Goal: Information Seeking & Learning: Learn about a topic

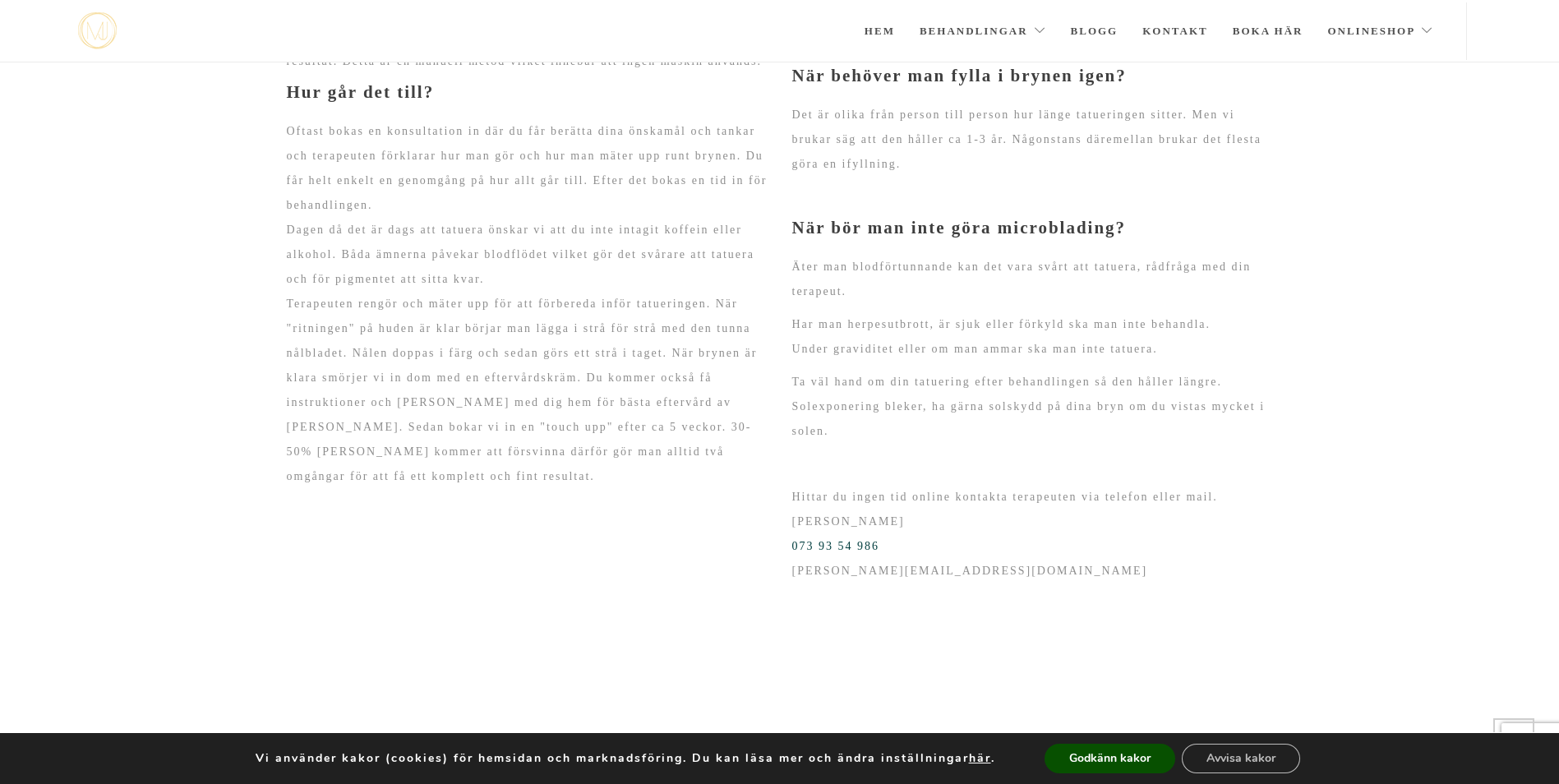
scroll to position [1720, 0]
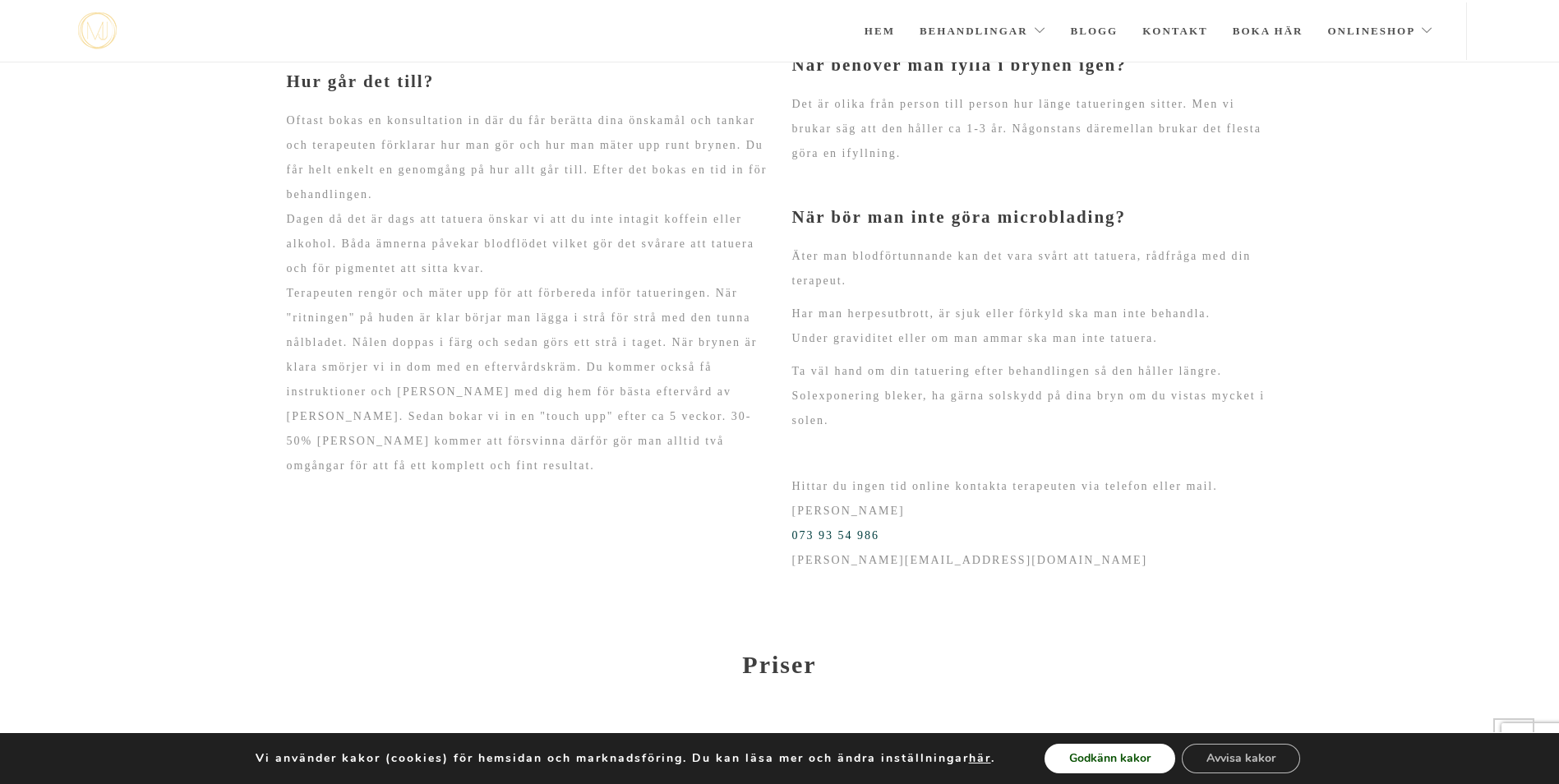
click at [1130, 763] on button "Godkänn kakor" at bounding box center [1109, 758] width 130 height 30
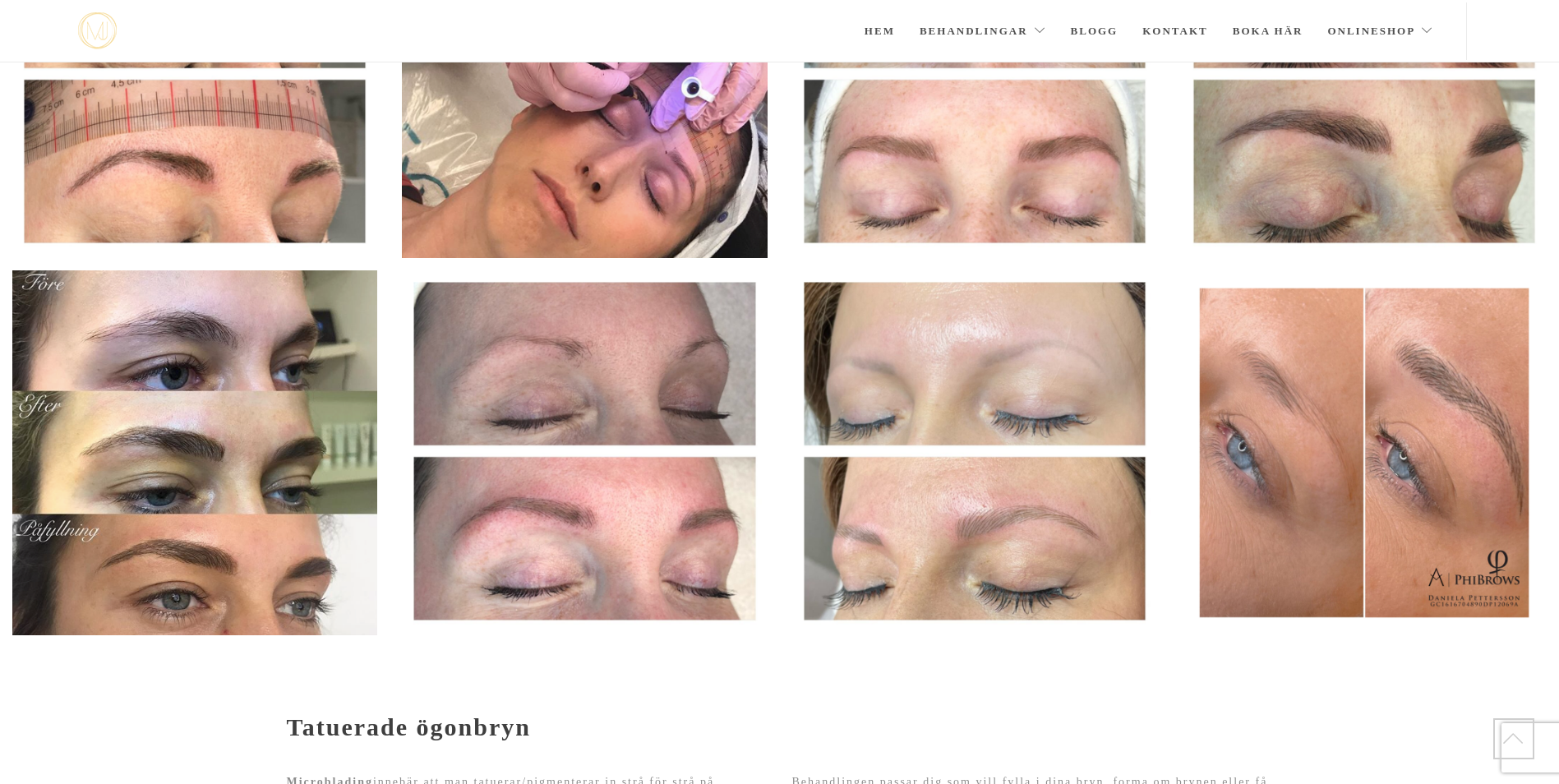
scroll to position [867, 0]
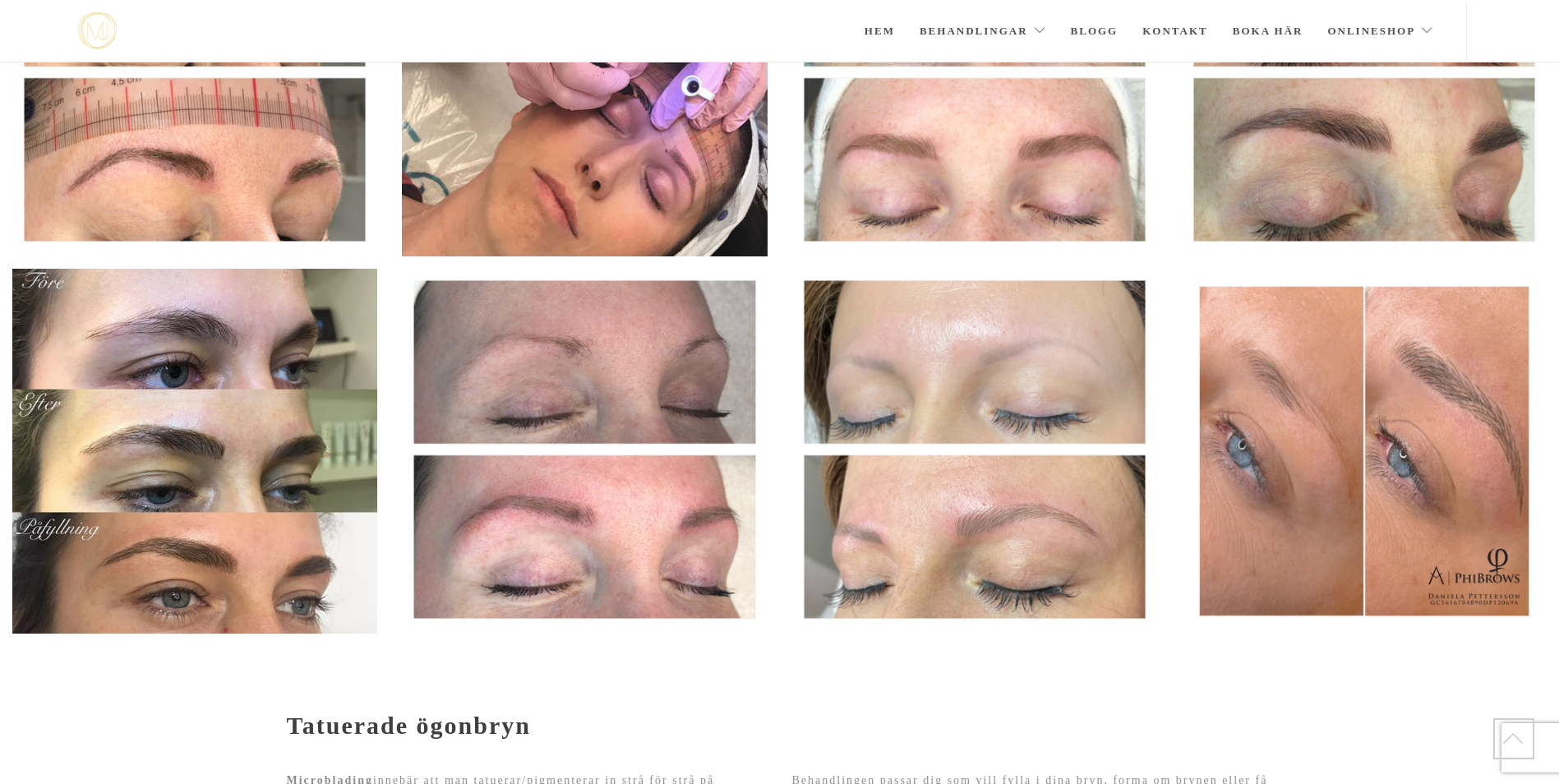
click at [544, 341] on img at bounding box center [584, 448] width 365 height 361
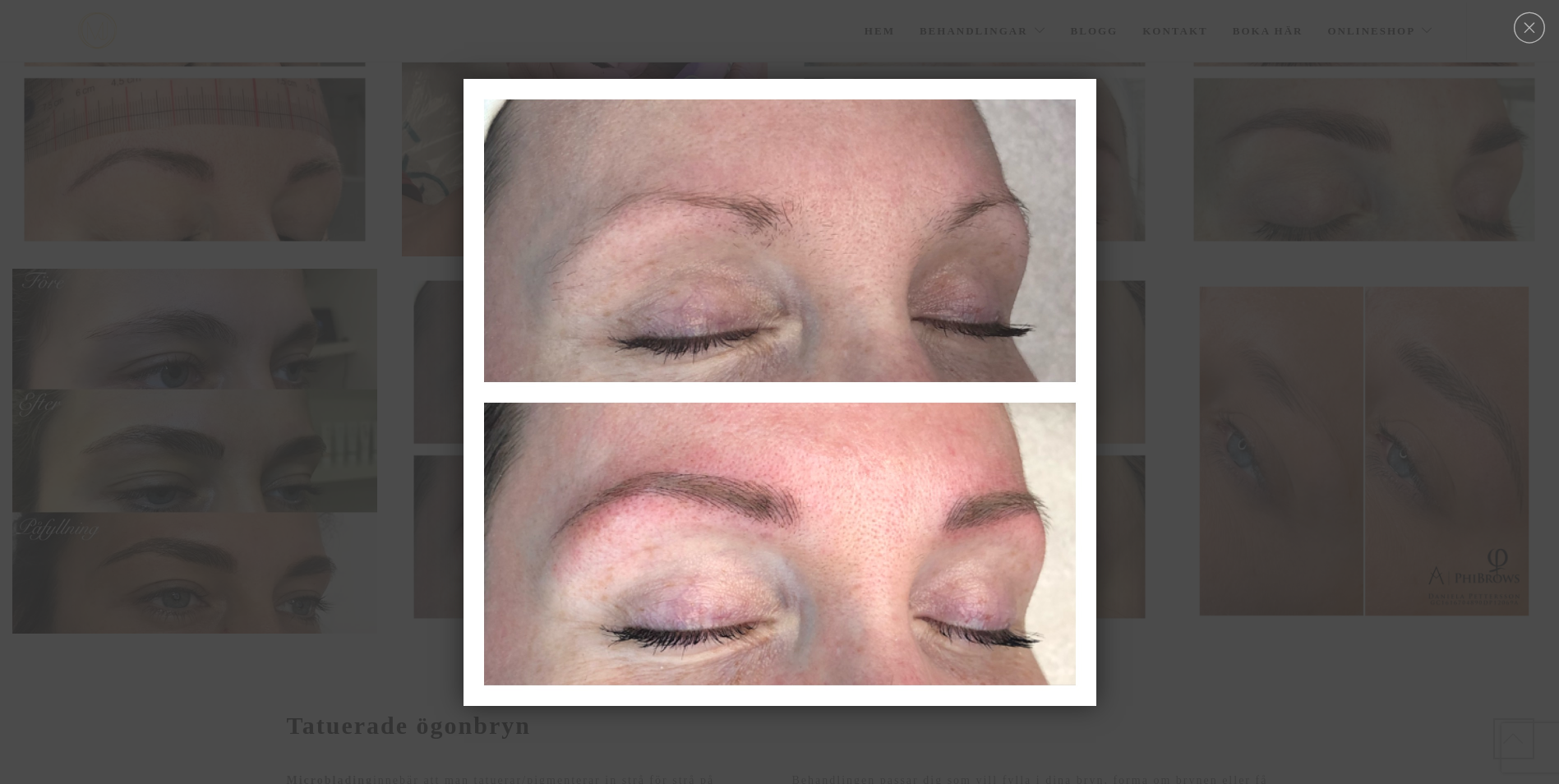
click at [1252, 573] on div at bounding box center [780, 391] width 1559 height 17211
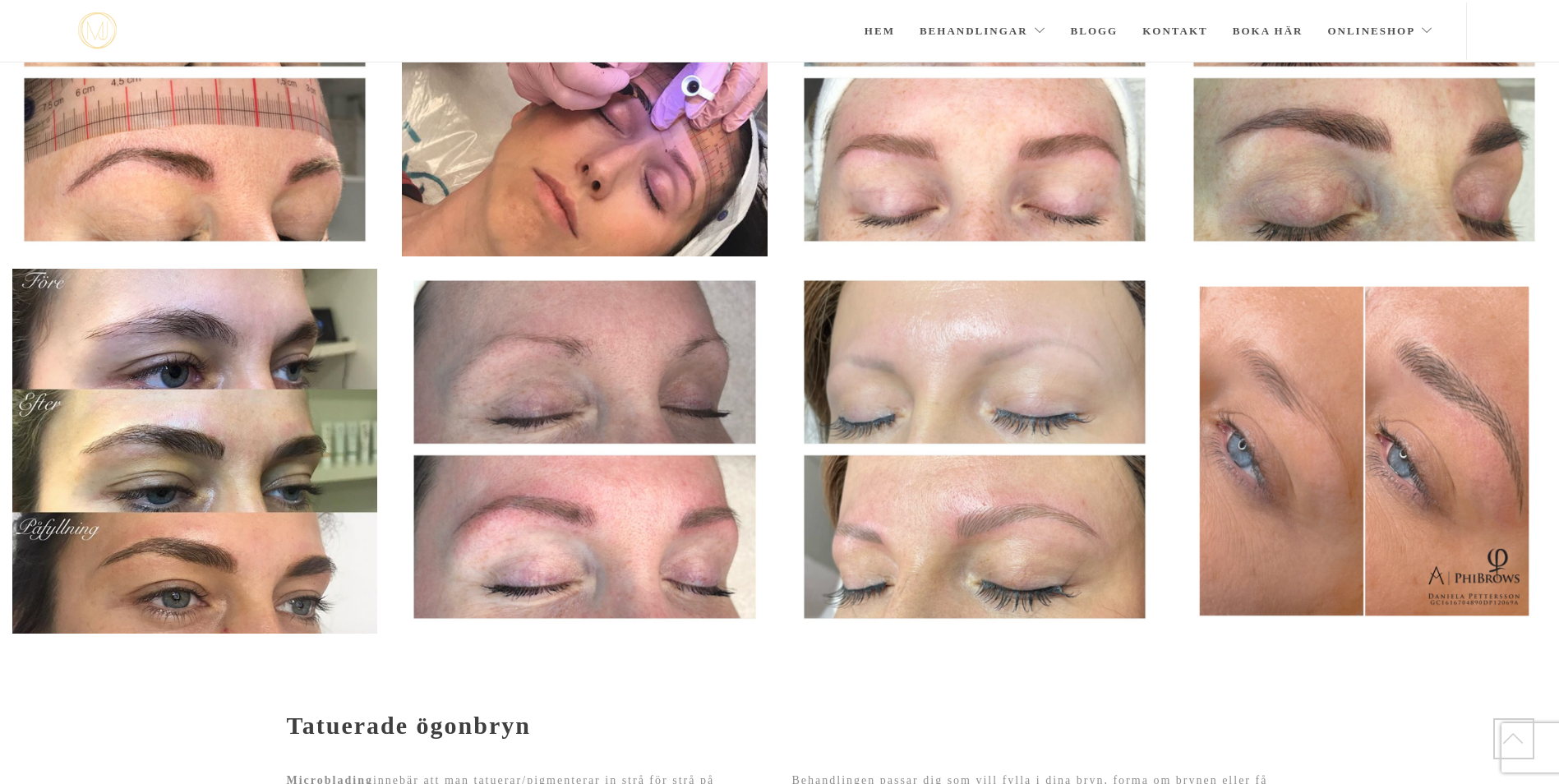
click at [1052, 375] on img at bounding box center [974, 448] width 365 height 361
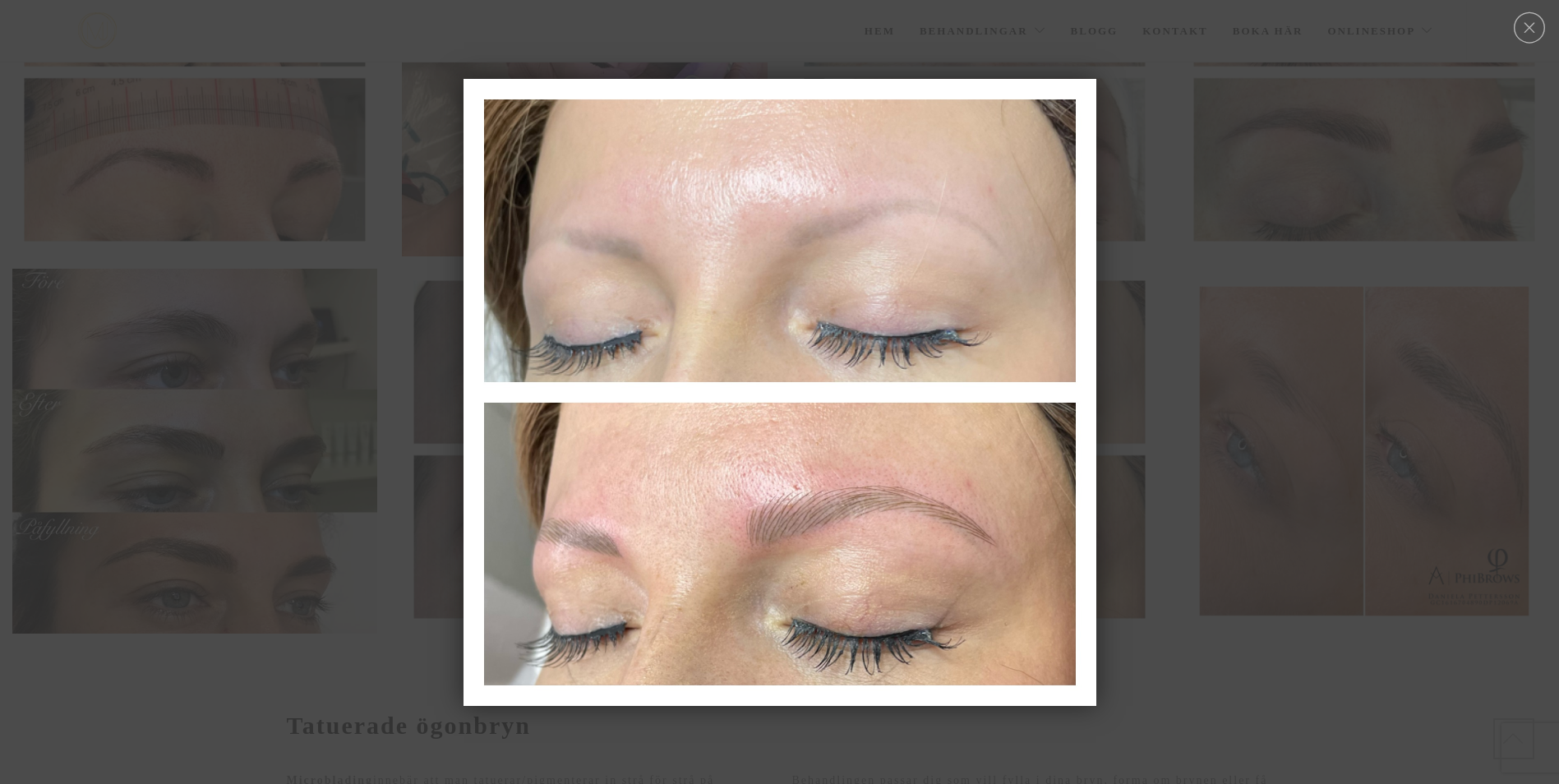
click at [1301, 478] on div at bounding box center [780, 391] width 1559 height 17211
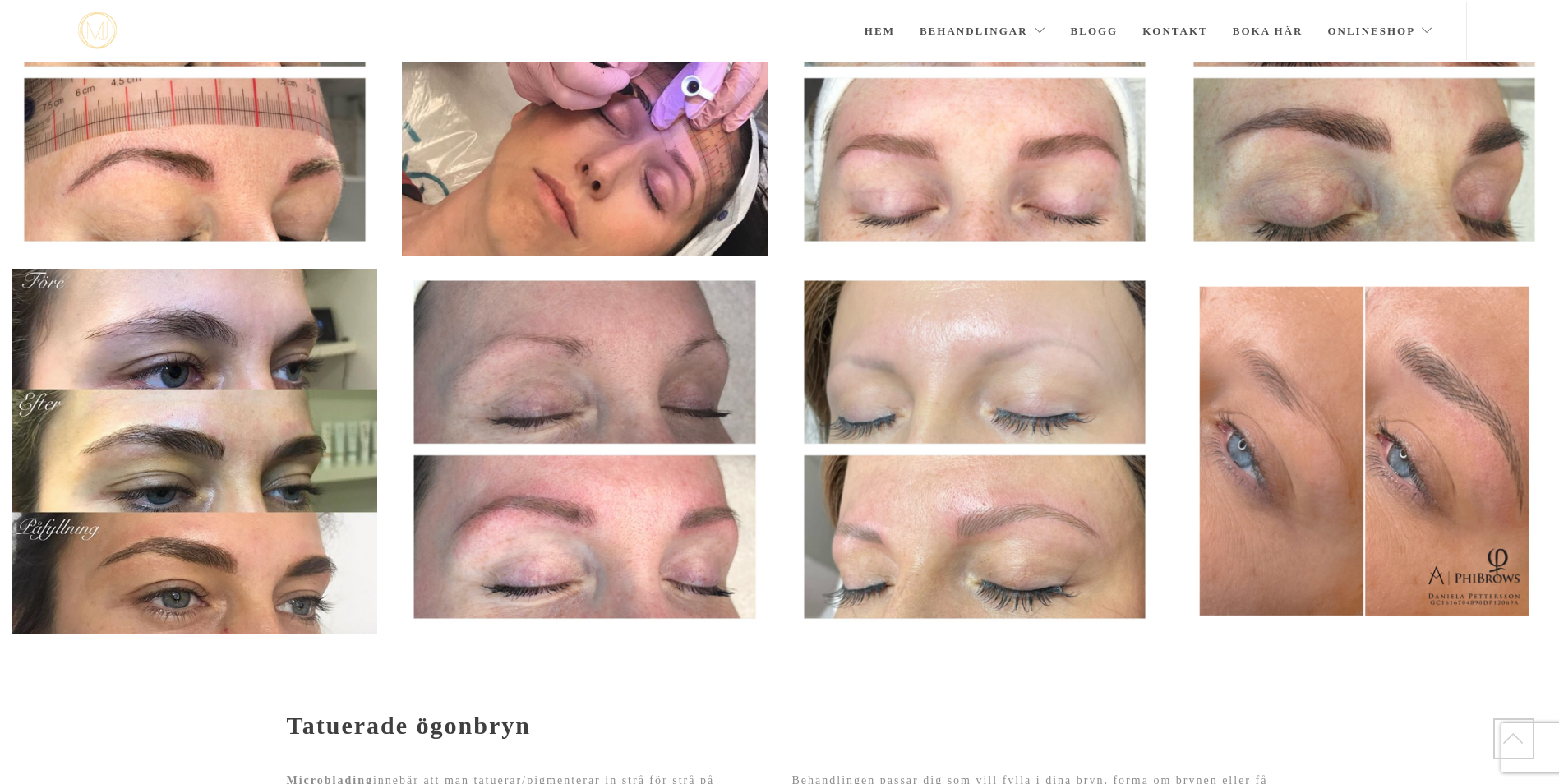
click at [1508, 418] on img at bounding box center [1364, 450] width 365 height 365
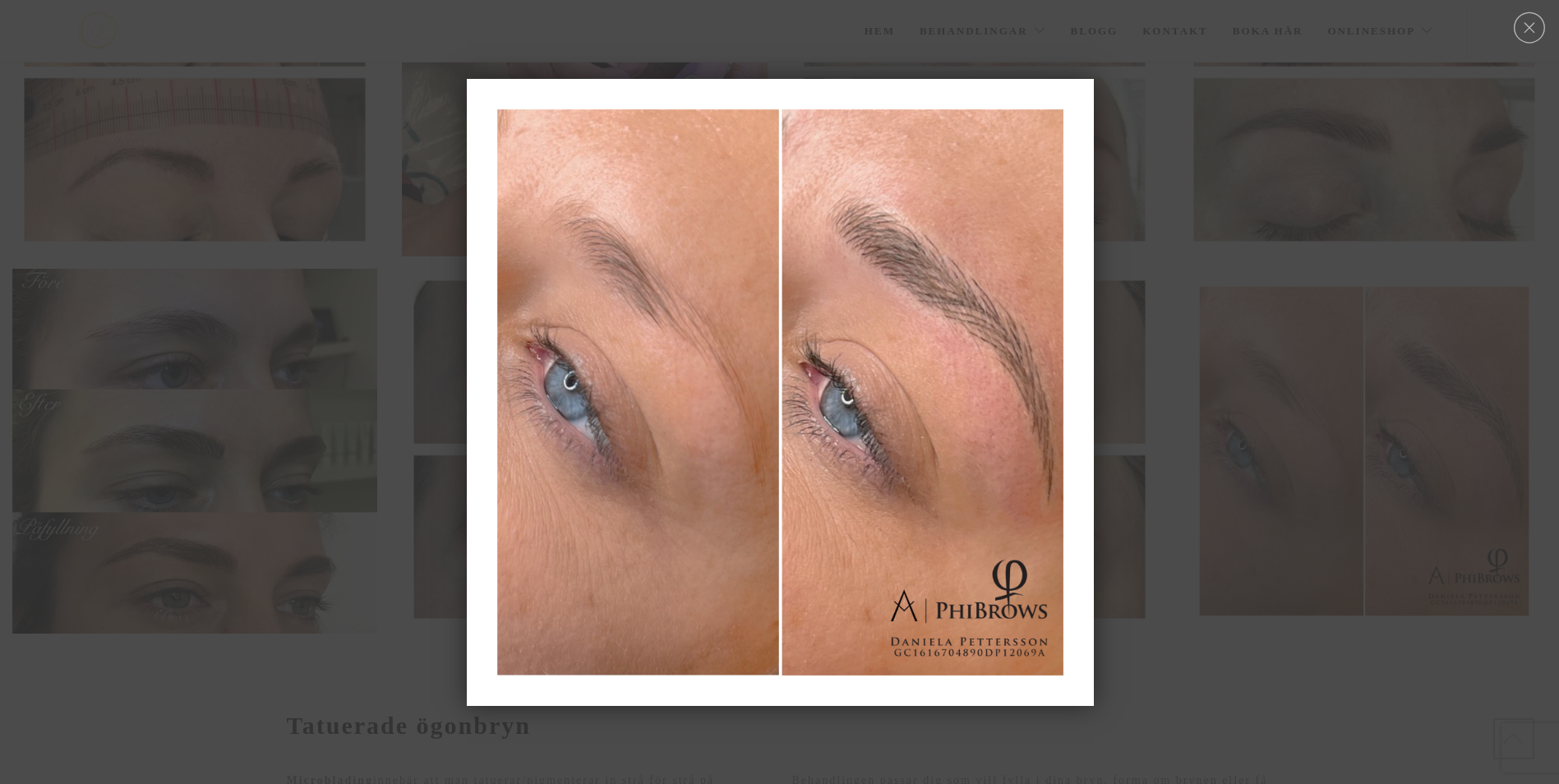
click at [1211, 284] on div at bounding box center [780, 391] width 1559 height 17211
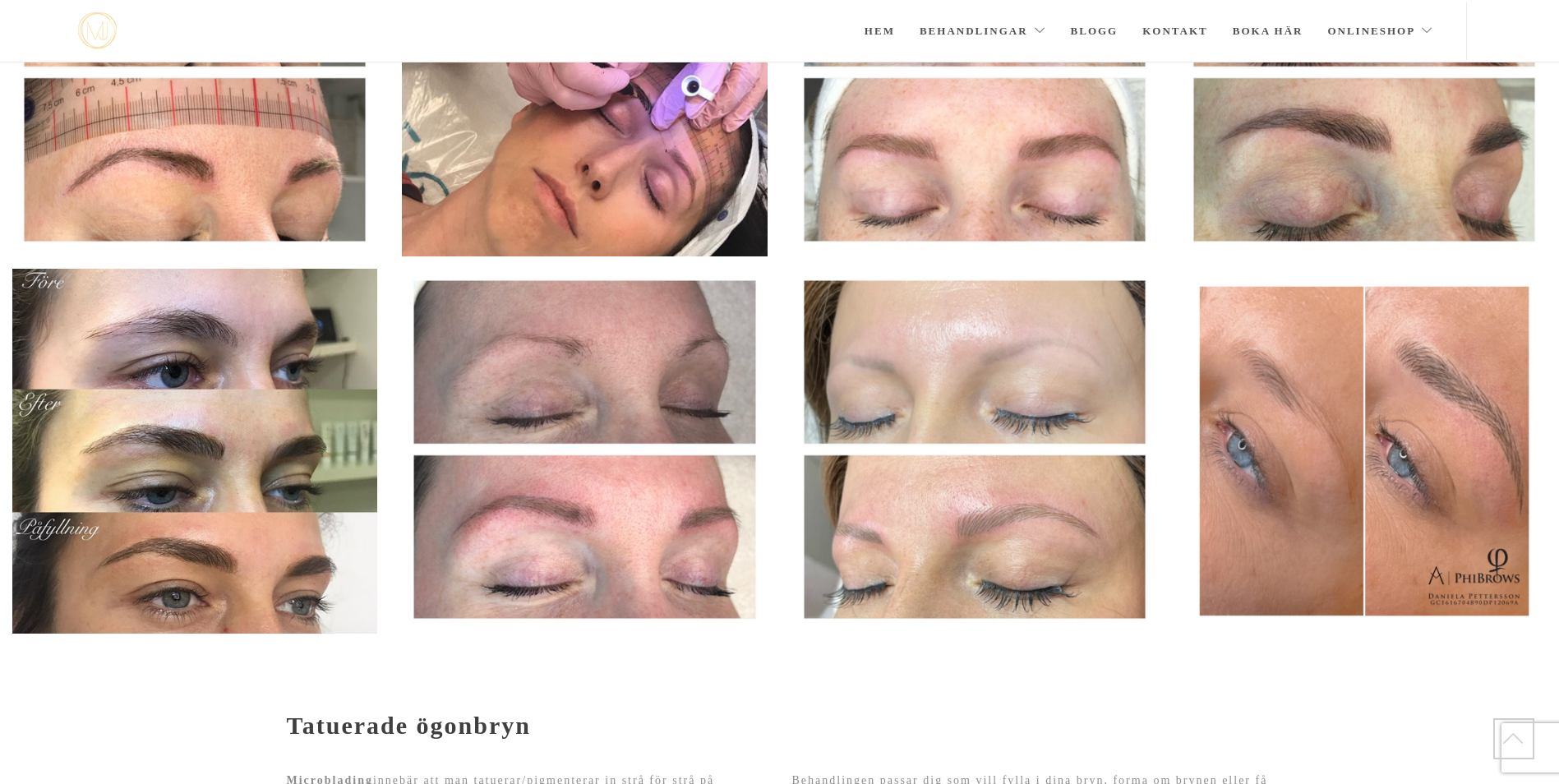
click at [1265, 383] on img at bounding box center [1364, 450] width 365 height 365
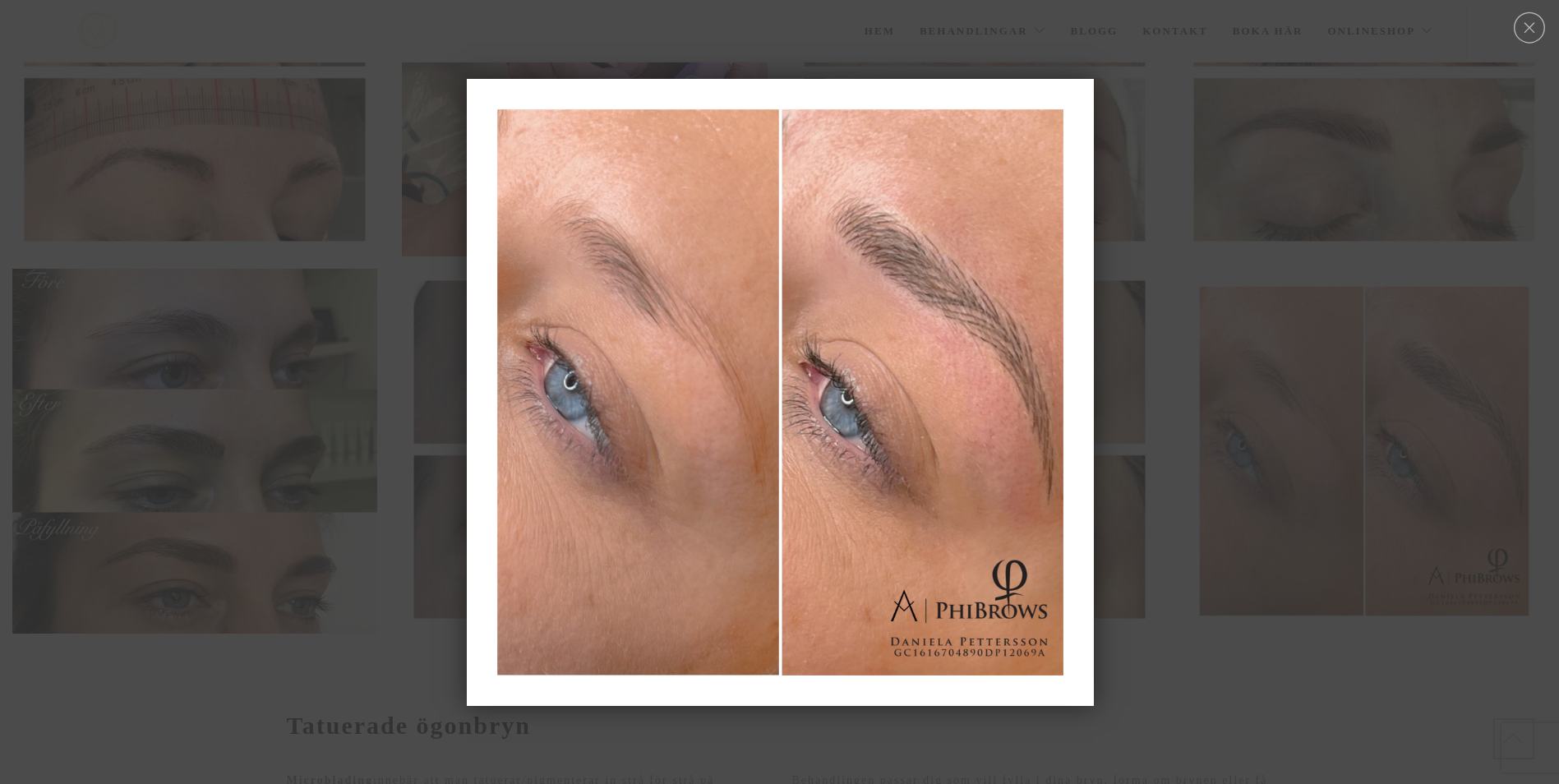
click at [1143, 304] on div at bounding box center [780, 391] width 1559 height 17211
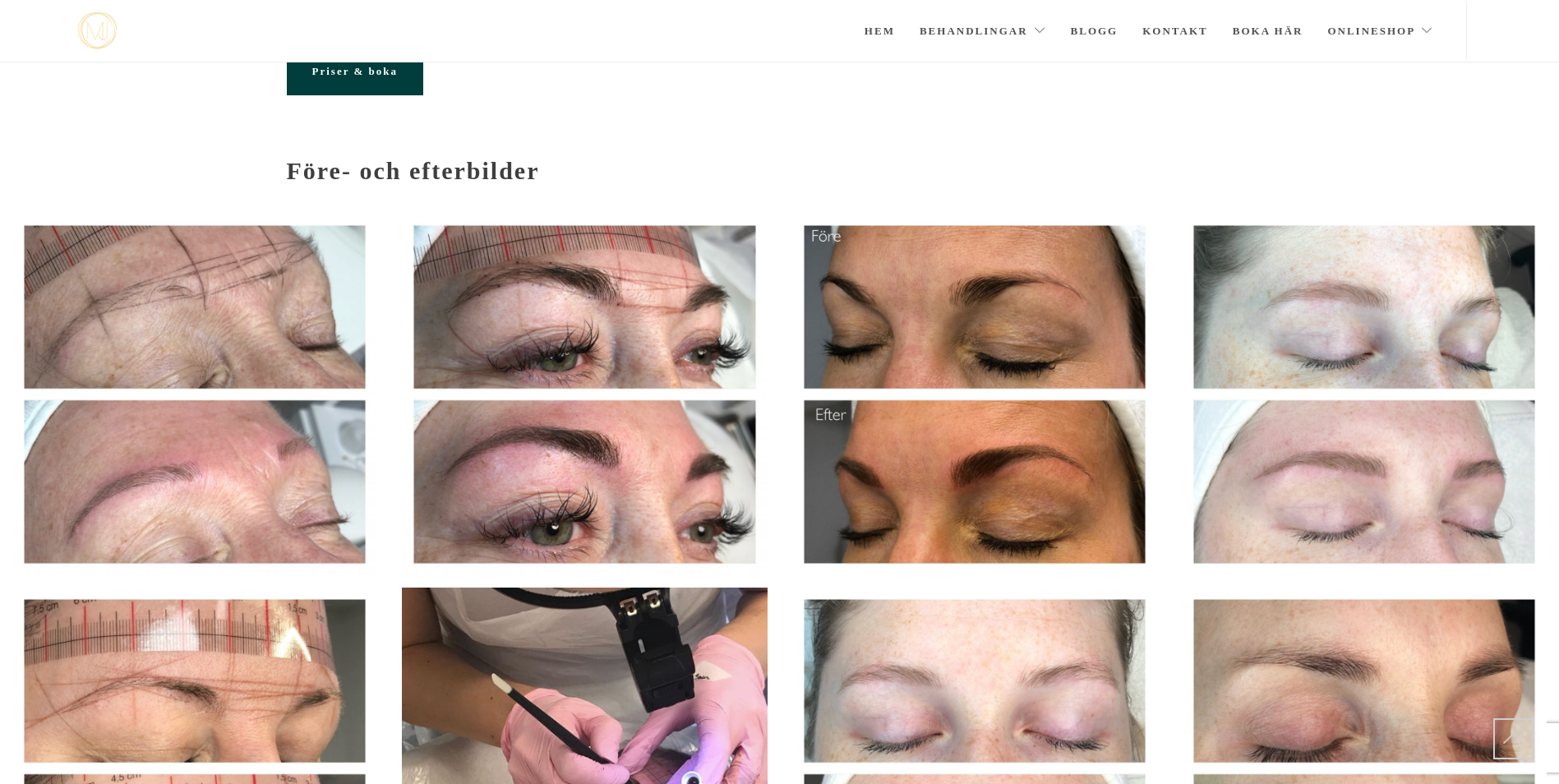
scroll to position [0, 0]
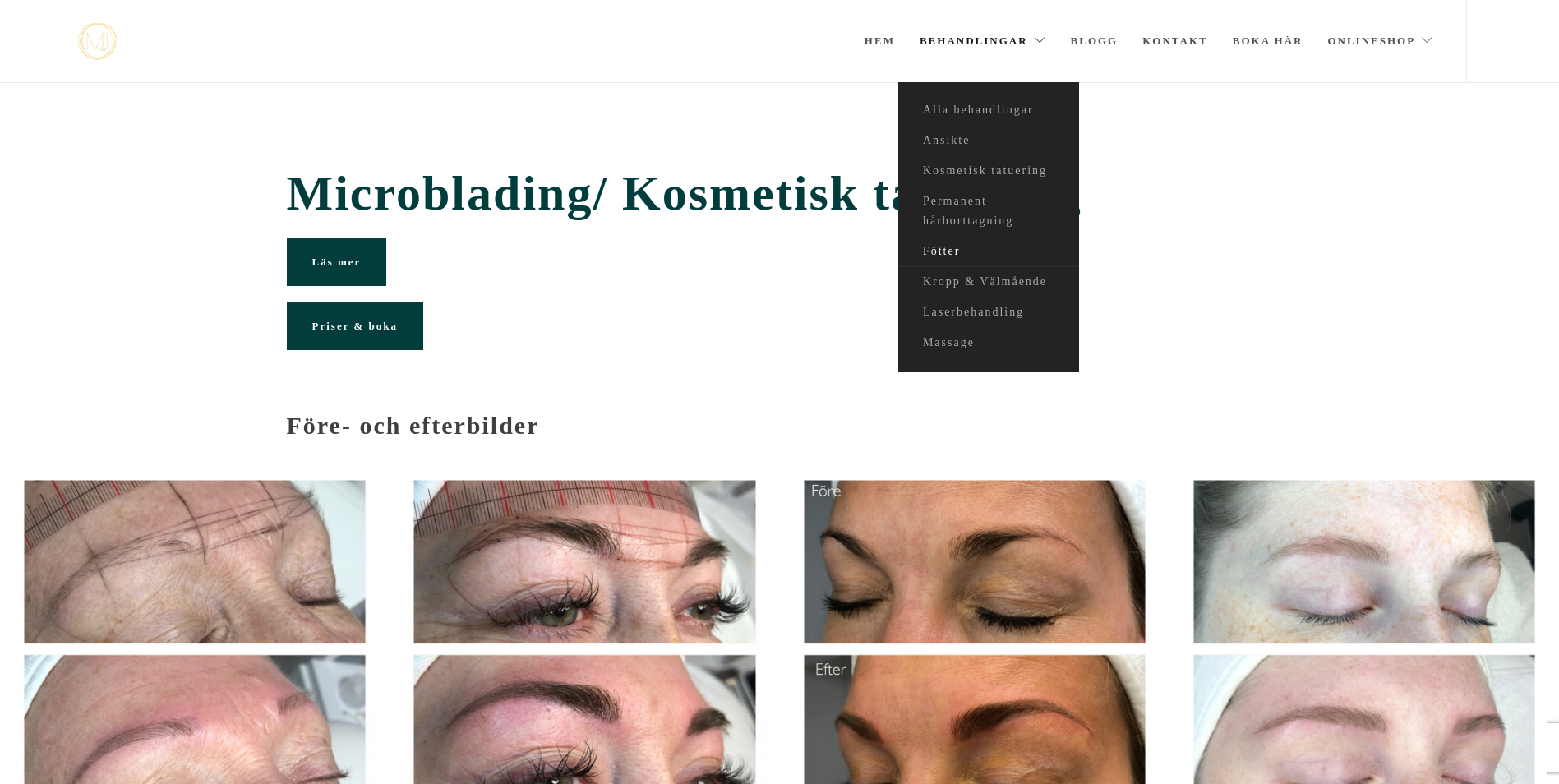
click at [945, 245] on link "Fötter" at bounding box center [989, 252] width 181 height 31
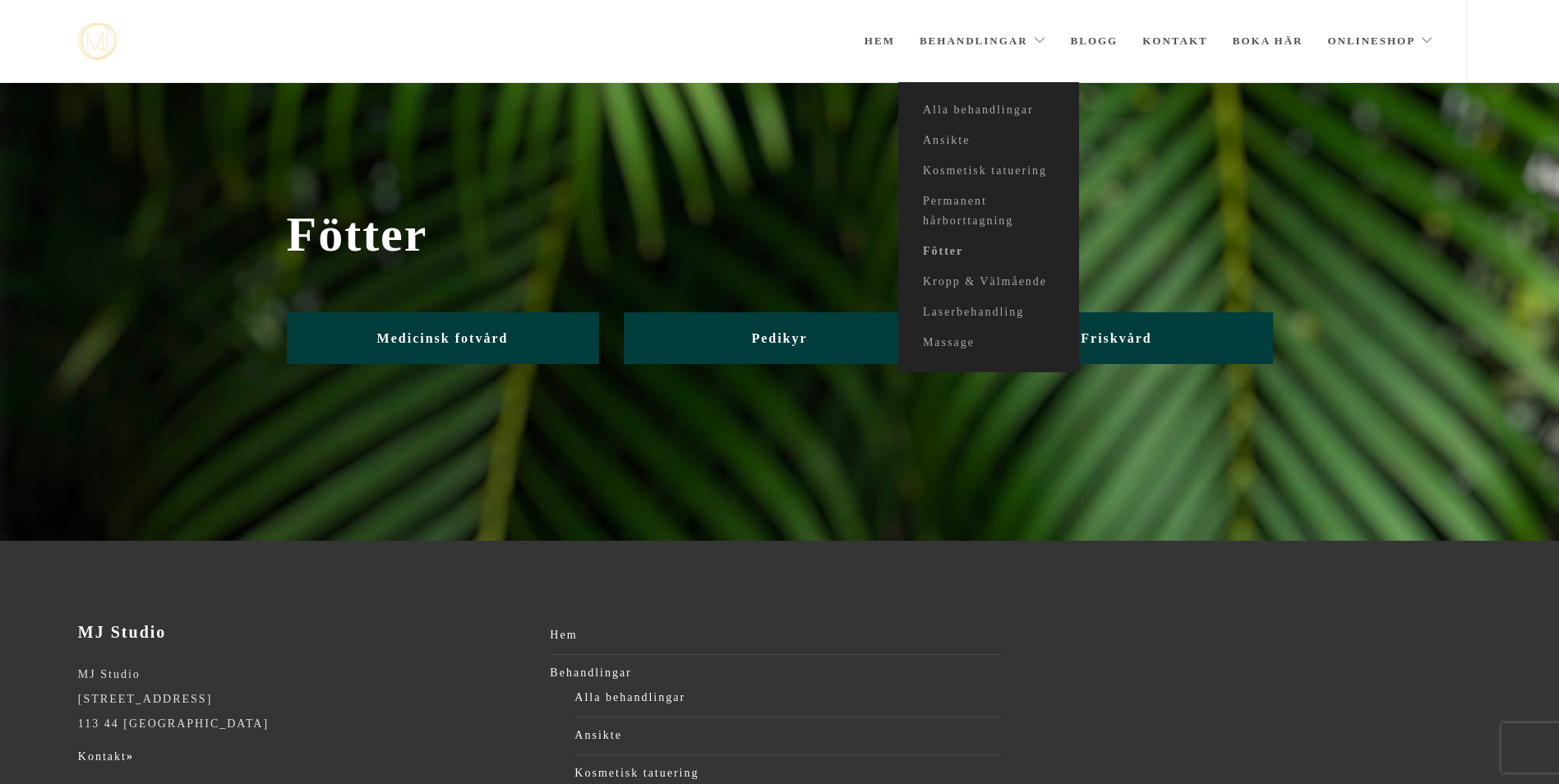
click at [934, 37] on link "Behandlingar" at bounding box center [983, 41] width 126 height 82
click at [954, 174] on link "Kosmetisk tatuering" at bounding box center [989, 171] width 181 height 31
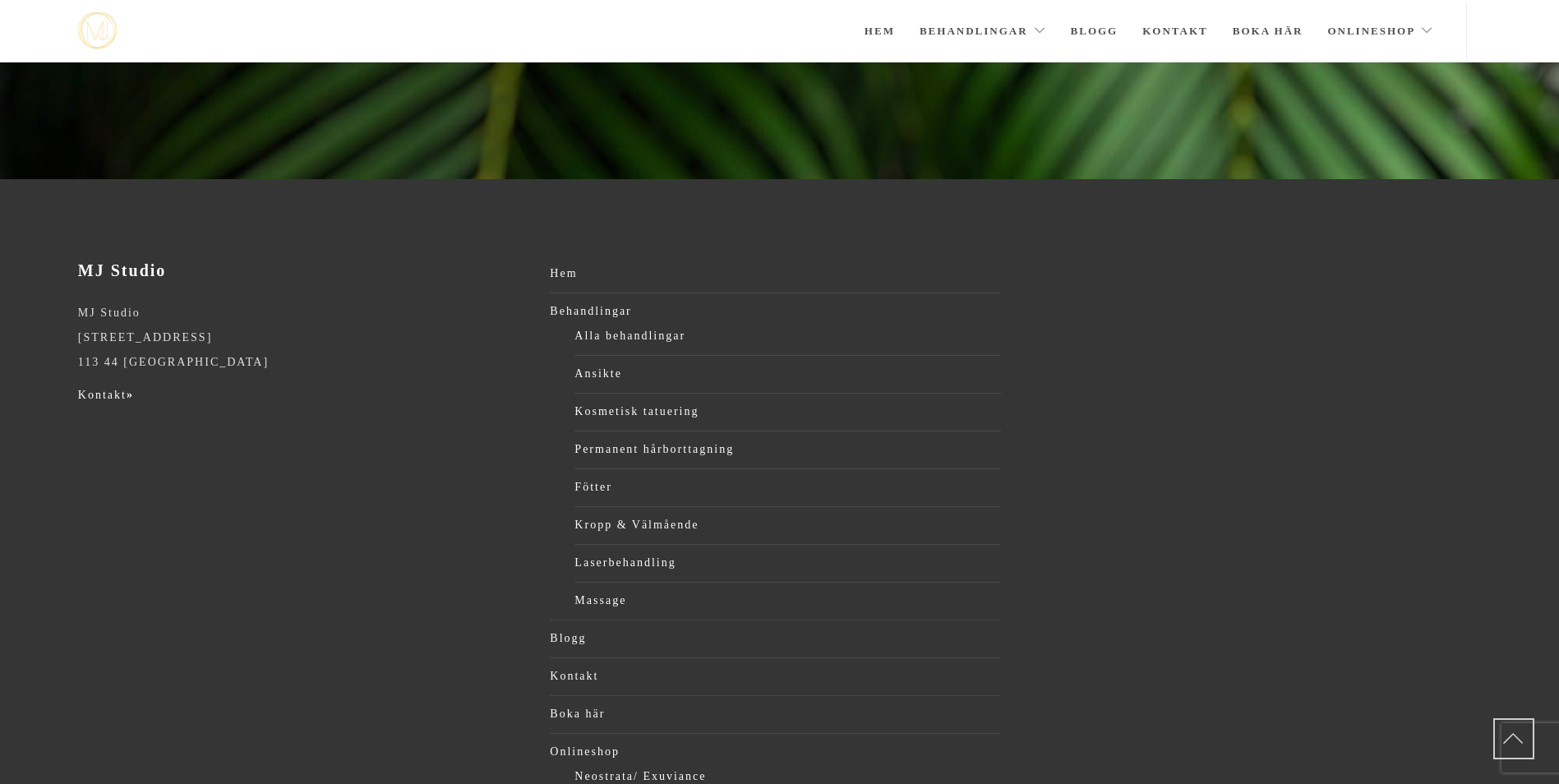
scroll to position [365, 0]
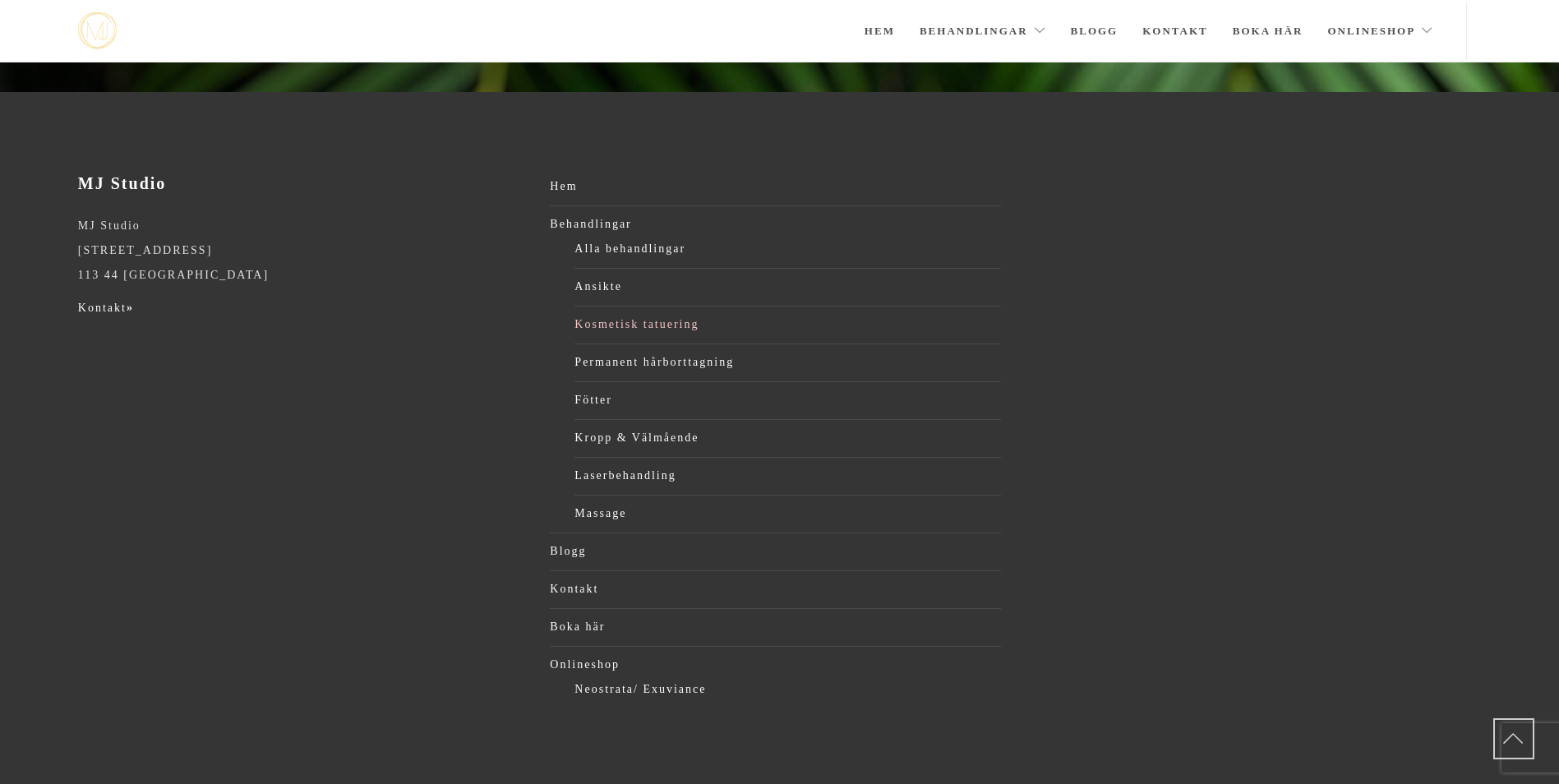
click at [682, 318] on link "Kosmetisk tatuering" at bounding box center [787, 325] width 426 height 25
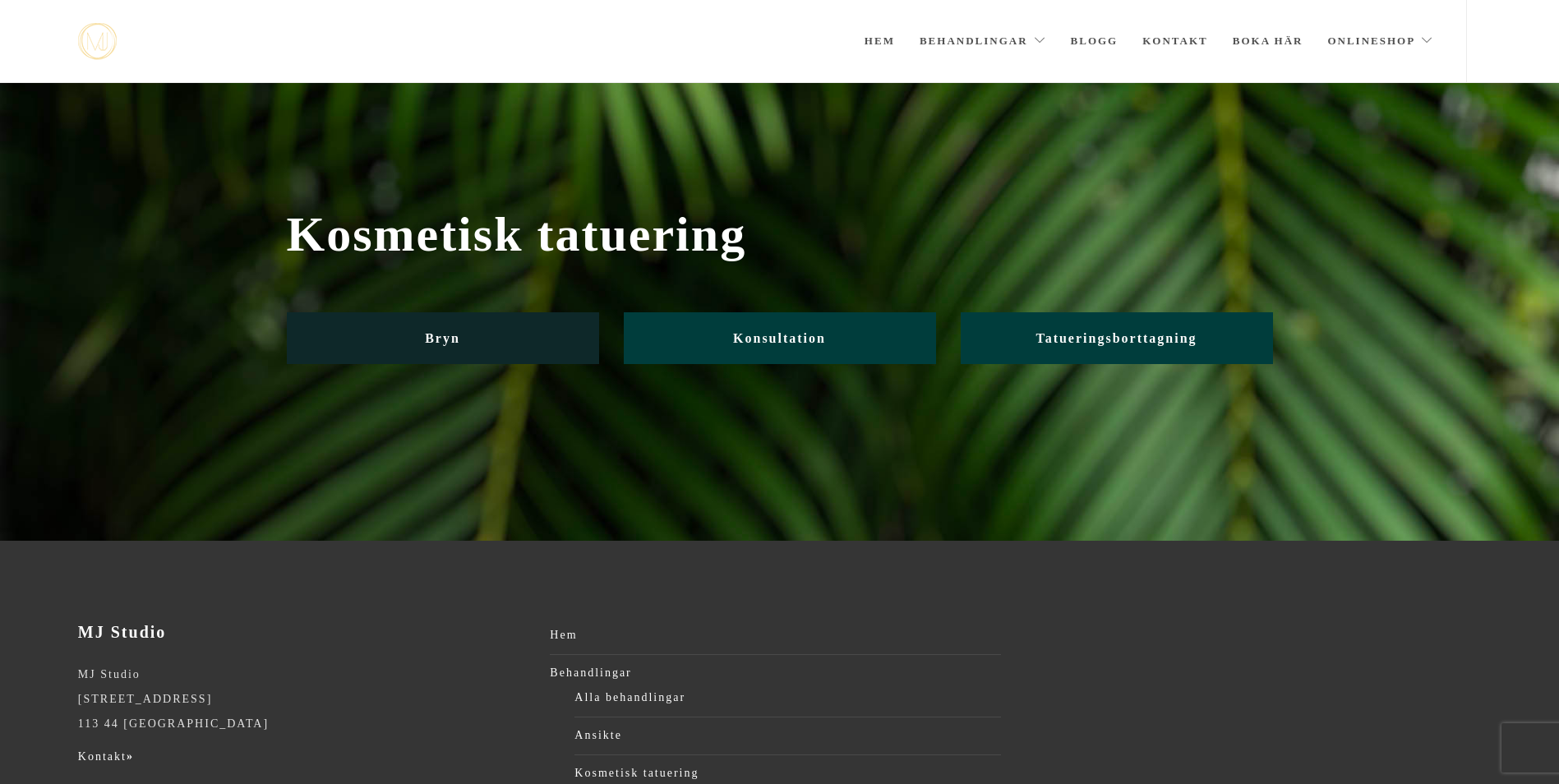
click at [460, 339] on span "Bryn" at bounding box center [442, 338] width 36 height 14
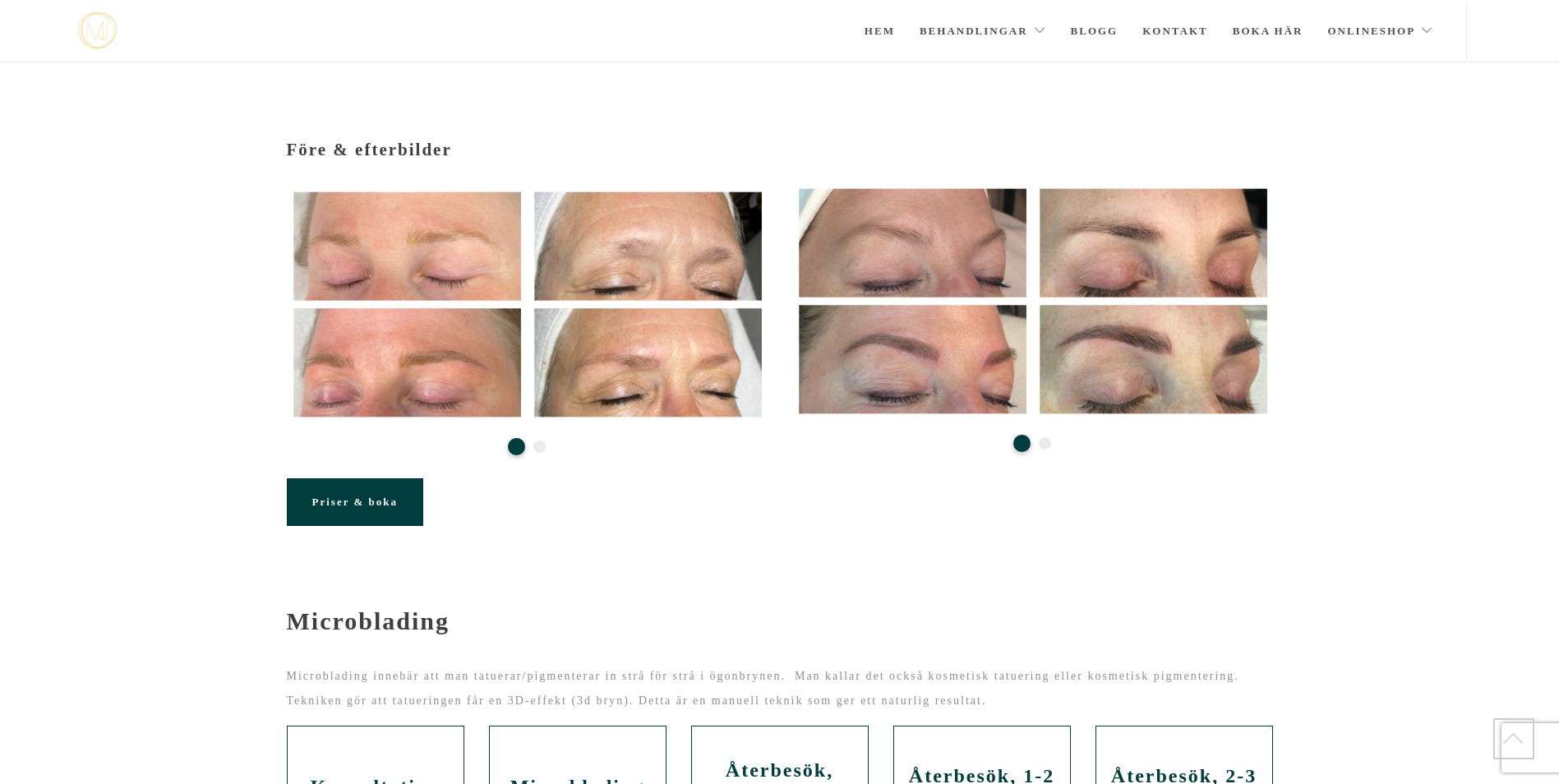
scroll to position [199, 0]
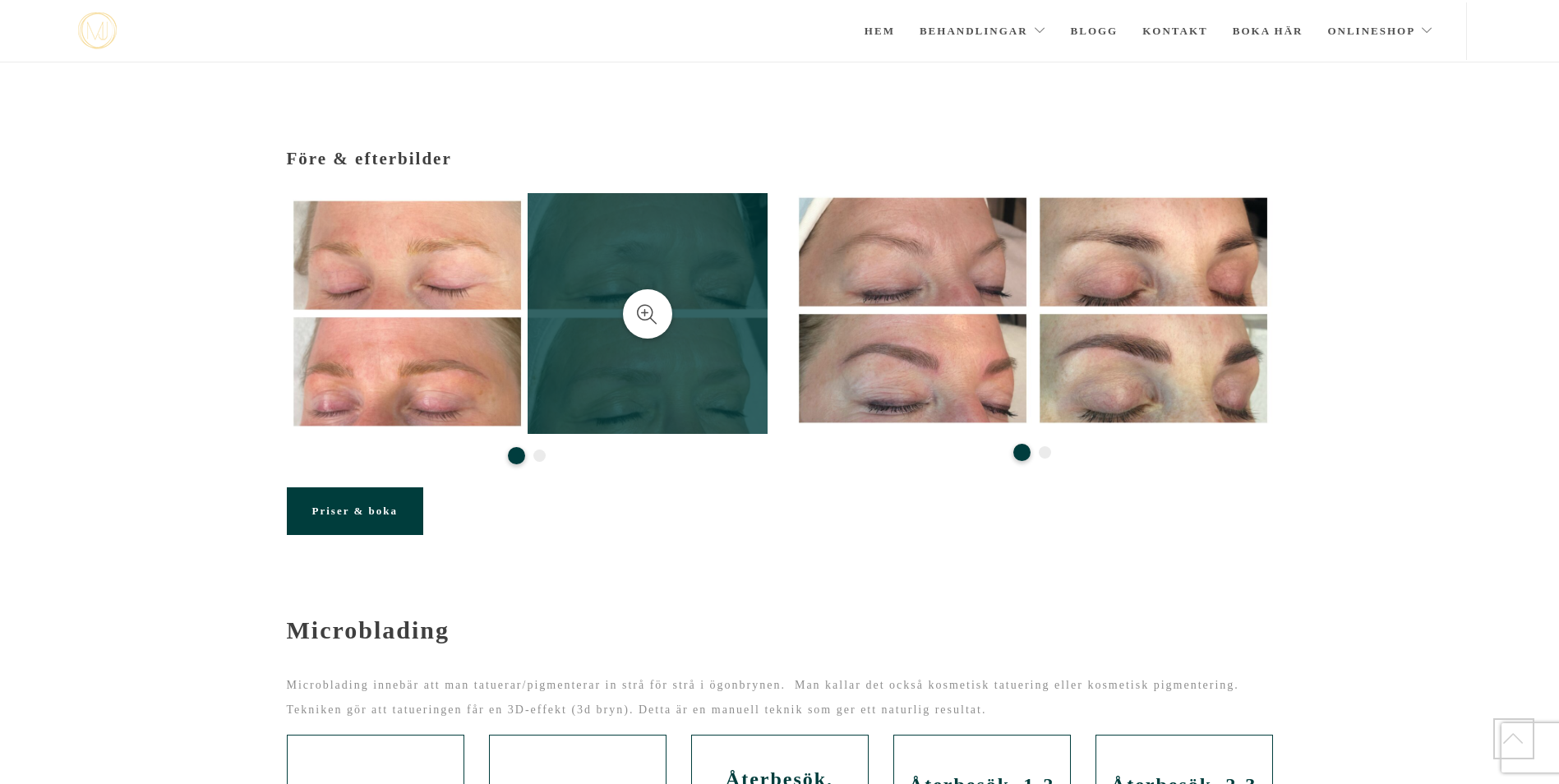
click at [657, 370] on link at bounding box center [648, 313] width 241 height 241
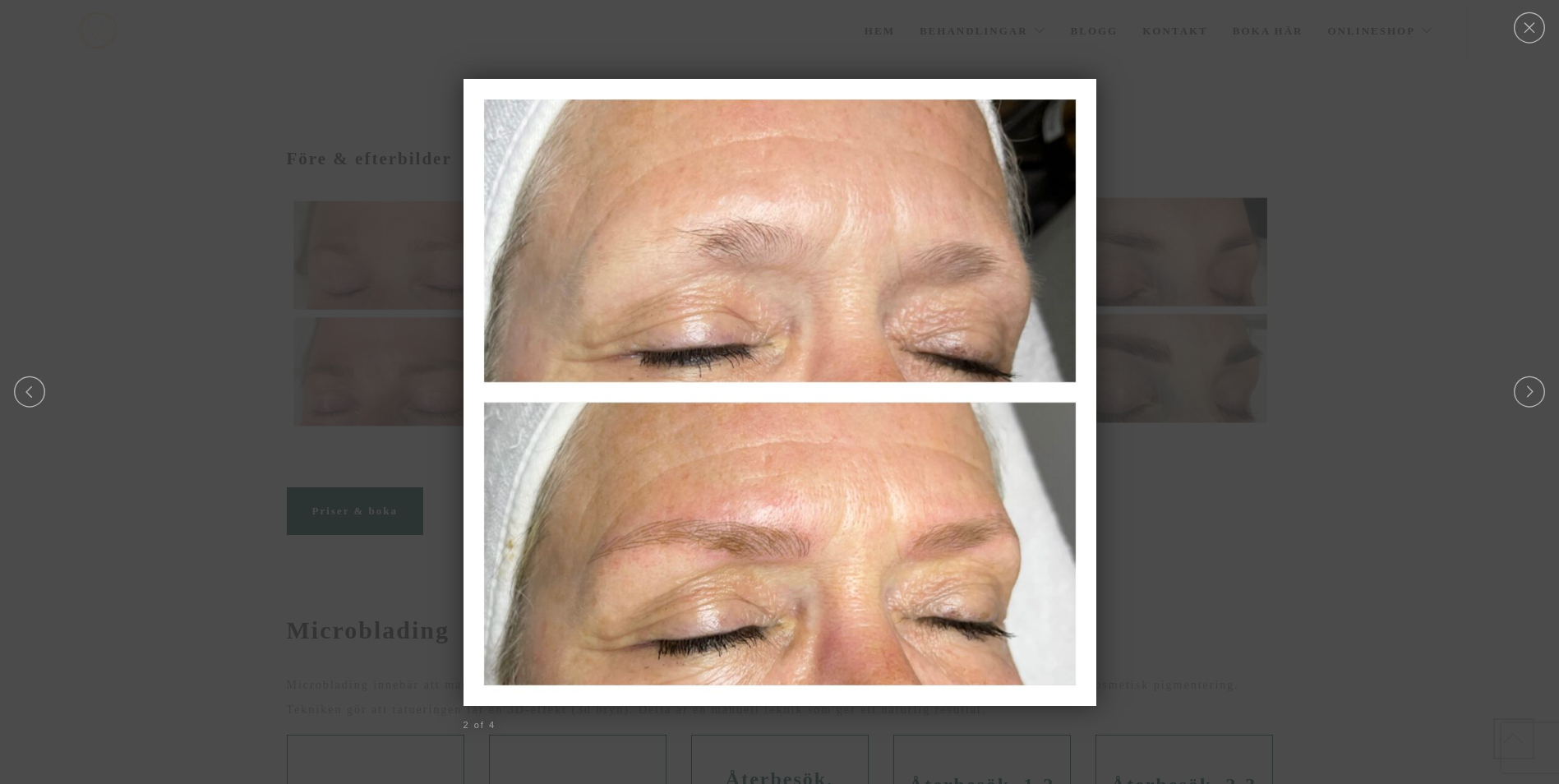
click at [1197, 282] on div at bounding box center [780, 391] width 1559 height 17211
